Goal: Register for event/course

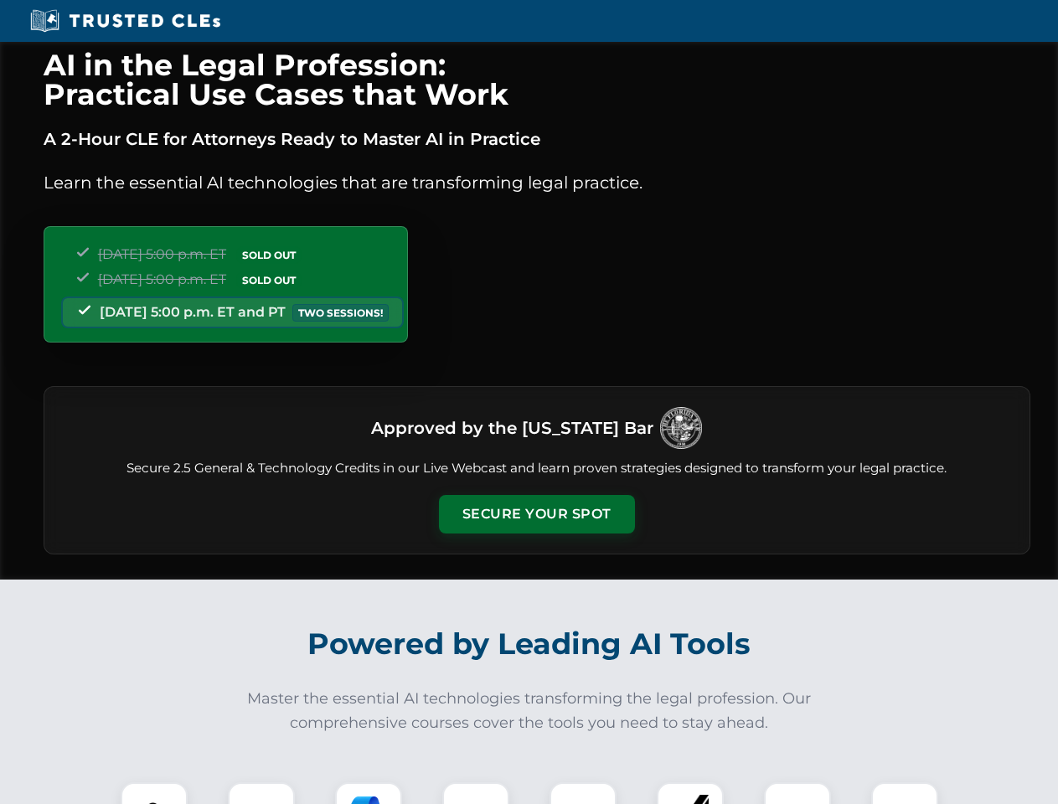
click at [536, 514] on button "Secure Your Spot" at bounding box center [537, 514] width 196 height 39
click at [154, 793] on img at bounding box center [154, 816] width 49 height 49
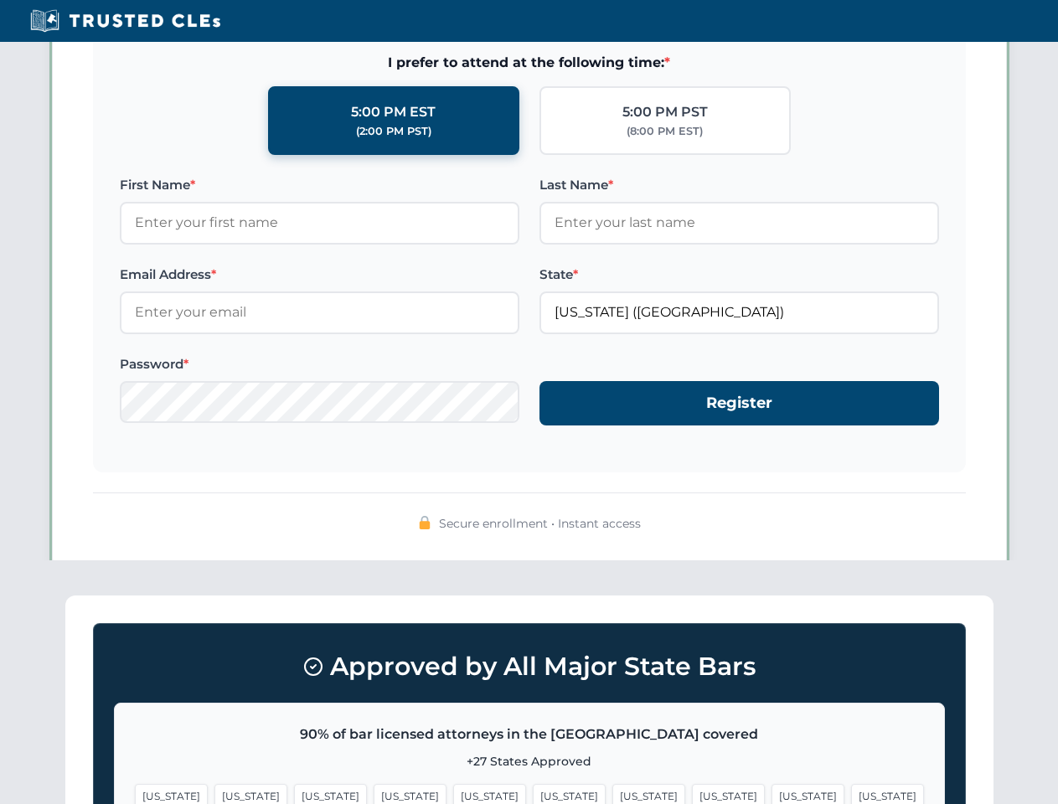
click at [612, 793] on span "[US_STATE]" at bounding box center [648, 796] width 73 height 24
click at [771, 793] on span "[US_STATE]" at bounding box center [807, 796] width 73 height 24
